Goal: Navigation & Orientation: Find specific page/section

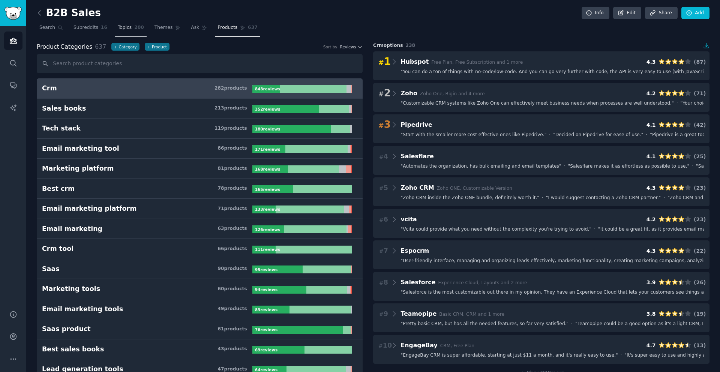
click at [130, 30] on span "Topics" at bounding box center [125, 27] width 14 height 7
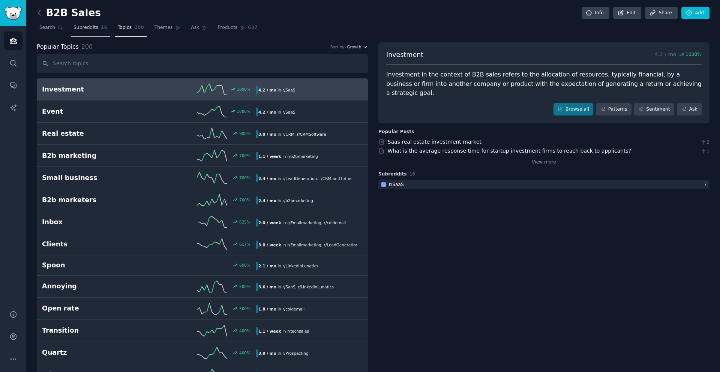
click at [94, 28] on span "Subreddits" at bounding box center [85, 27] width 25 height 7
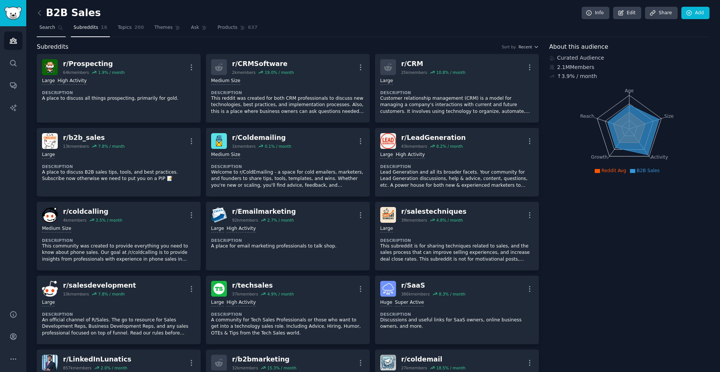
click at [53, 28] on span "Search" at bounding box center [47, 27] width 16 height 7
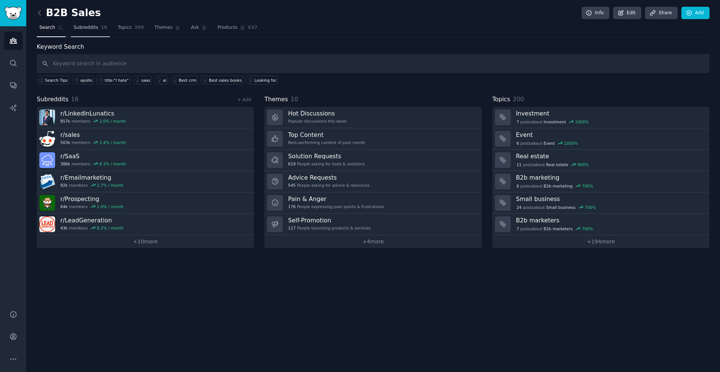
click at [99, 29] on link "Subreddits 16" at bounding box center [90, 29] width 39 height 15
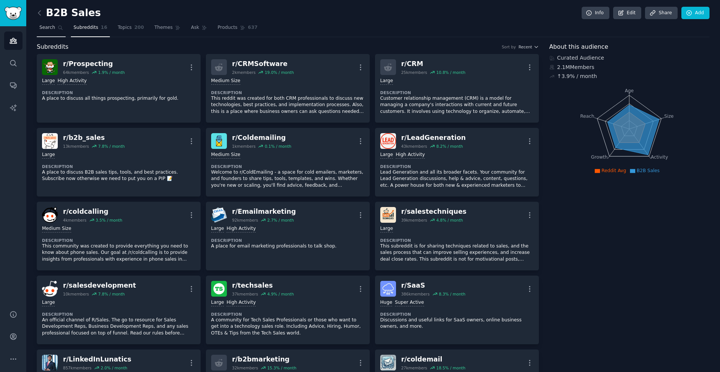
click at [59, 27] on icon at bounding box center [60, 27] width 5 height 5
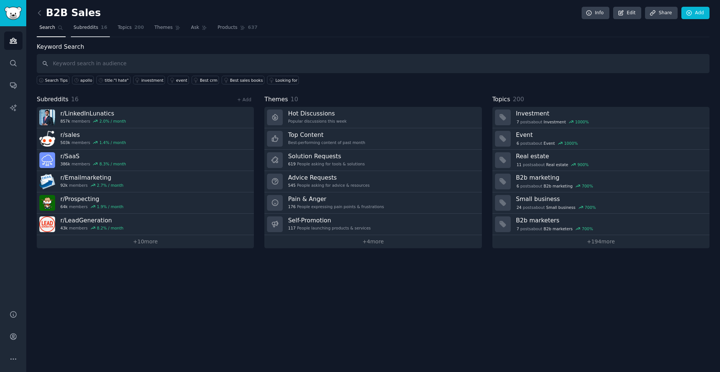
click at [93, 31] on span "Subreddits" at bounding box center [85, 27] width 25 height 7
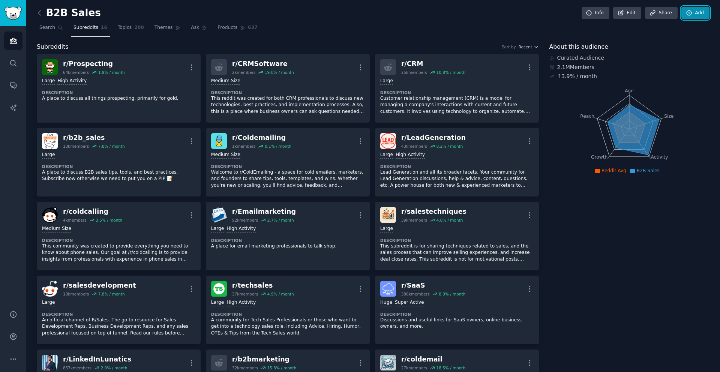
click at [699, 14] on link "Add" at bounding box center [695, 13] width 28 height 13
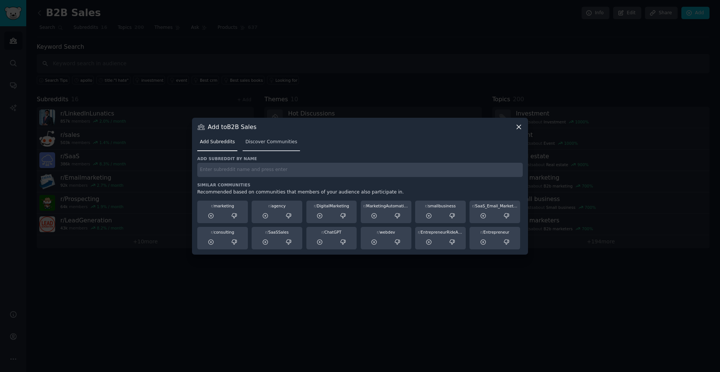
click at [283, 145] on link "Discover Communities" at bounding box center [271, 143] width 57 height 15
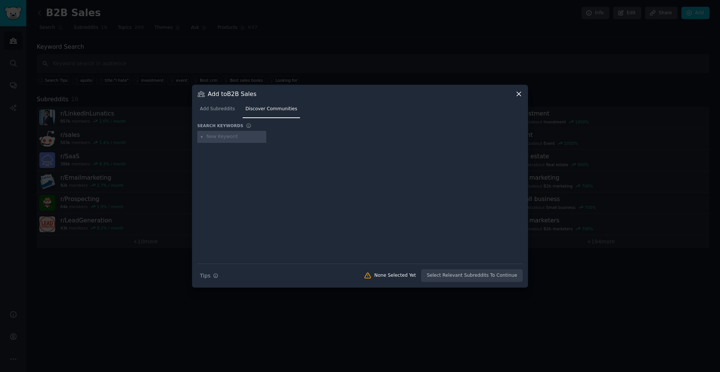
click at [518, 94] on icon at bounding box center [519, 94] width 4 height 4
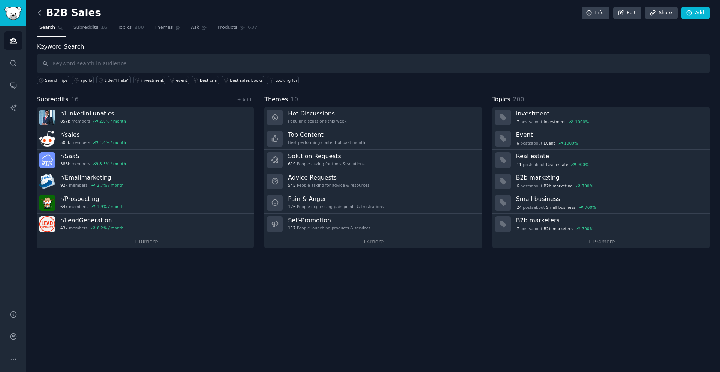
click at [41, 15] on icon at bounding box center [40, 13] width 8 height 8
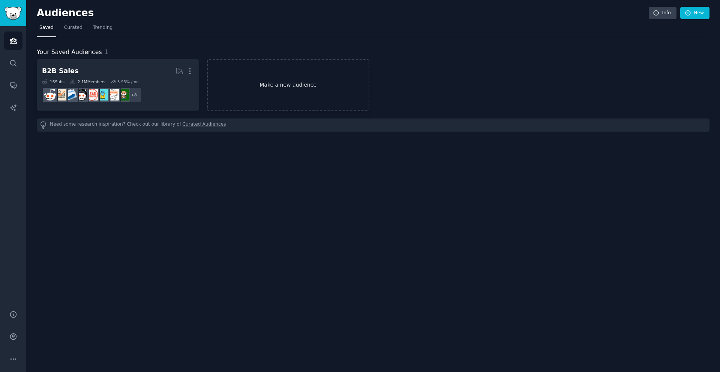
click at [253, 81] on link "Make a new audience" at bounding box center [288, 84] width 162 height 51
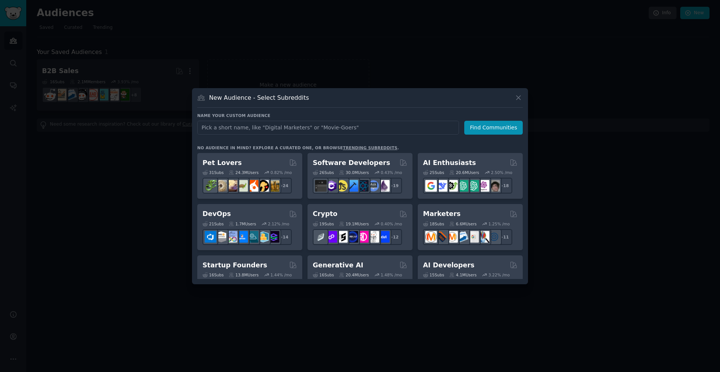
click at [253, 81] on div at bounding box center [360, 186] width 720 height 372
